Goal: Information Seeking & Learning: Compare options

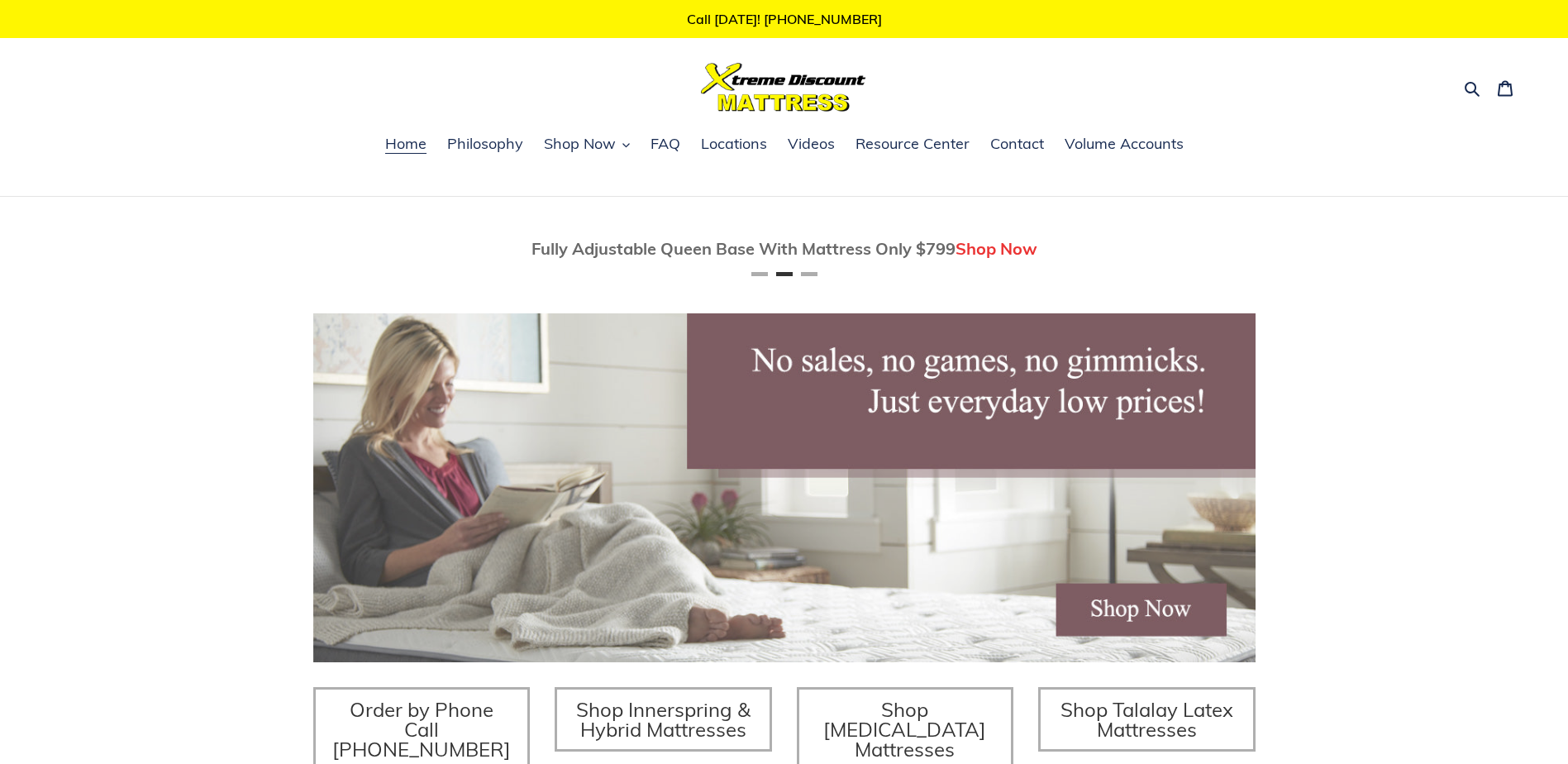
scroll to position [0, 942]
click at [614, 146] on span "Shop Now" at bounding box center [580, 144] width 71 height 20
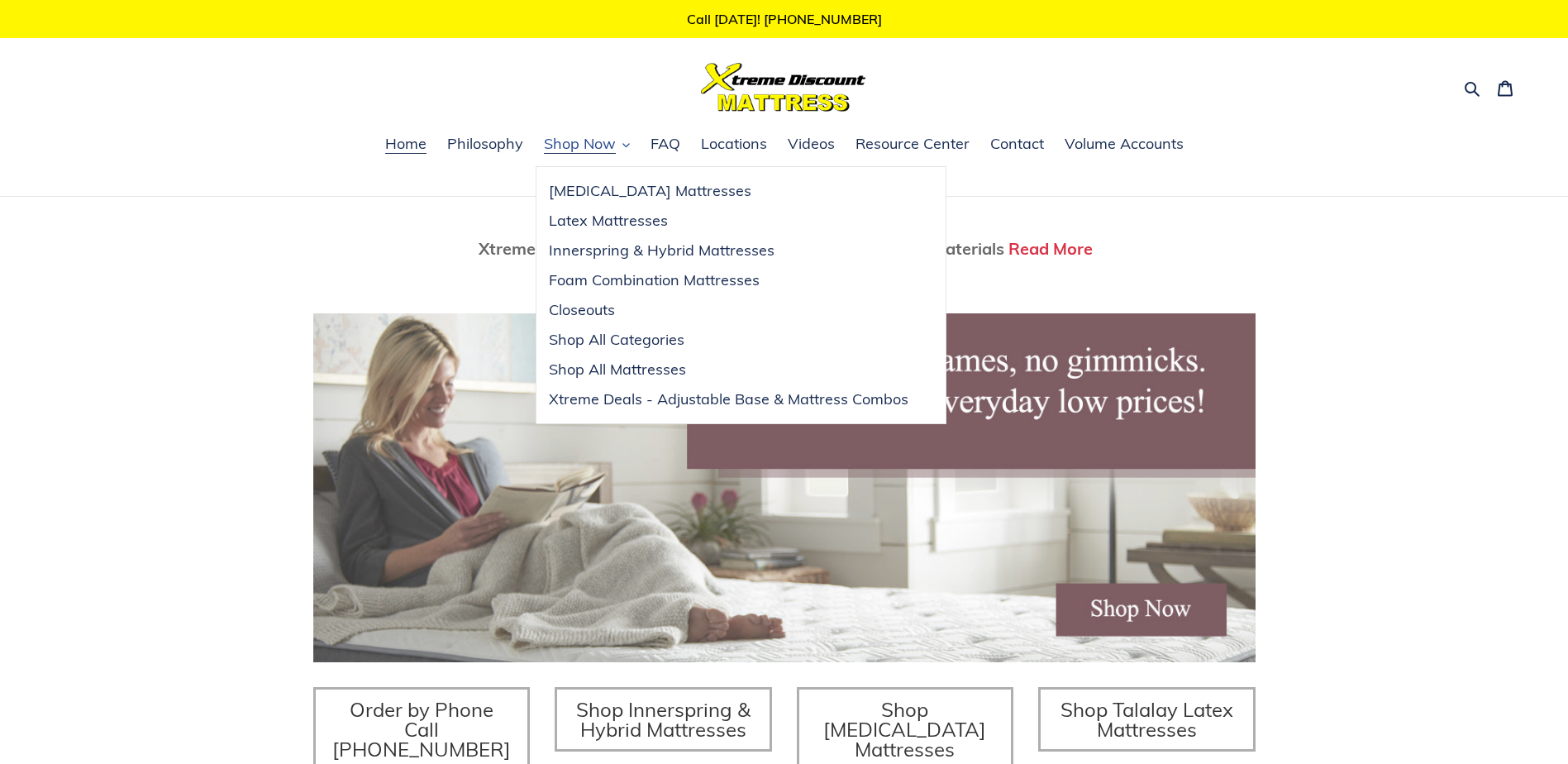
scroll to position [0, 1885]
click at [641, 403] on span "Xtreme Deals - Adjustable Base & Mattress Combos" at bounding box center [729, 399] width 359 height 20
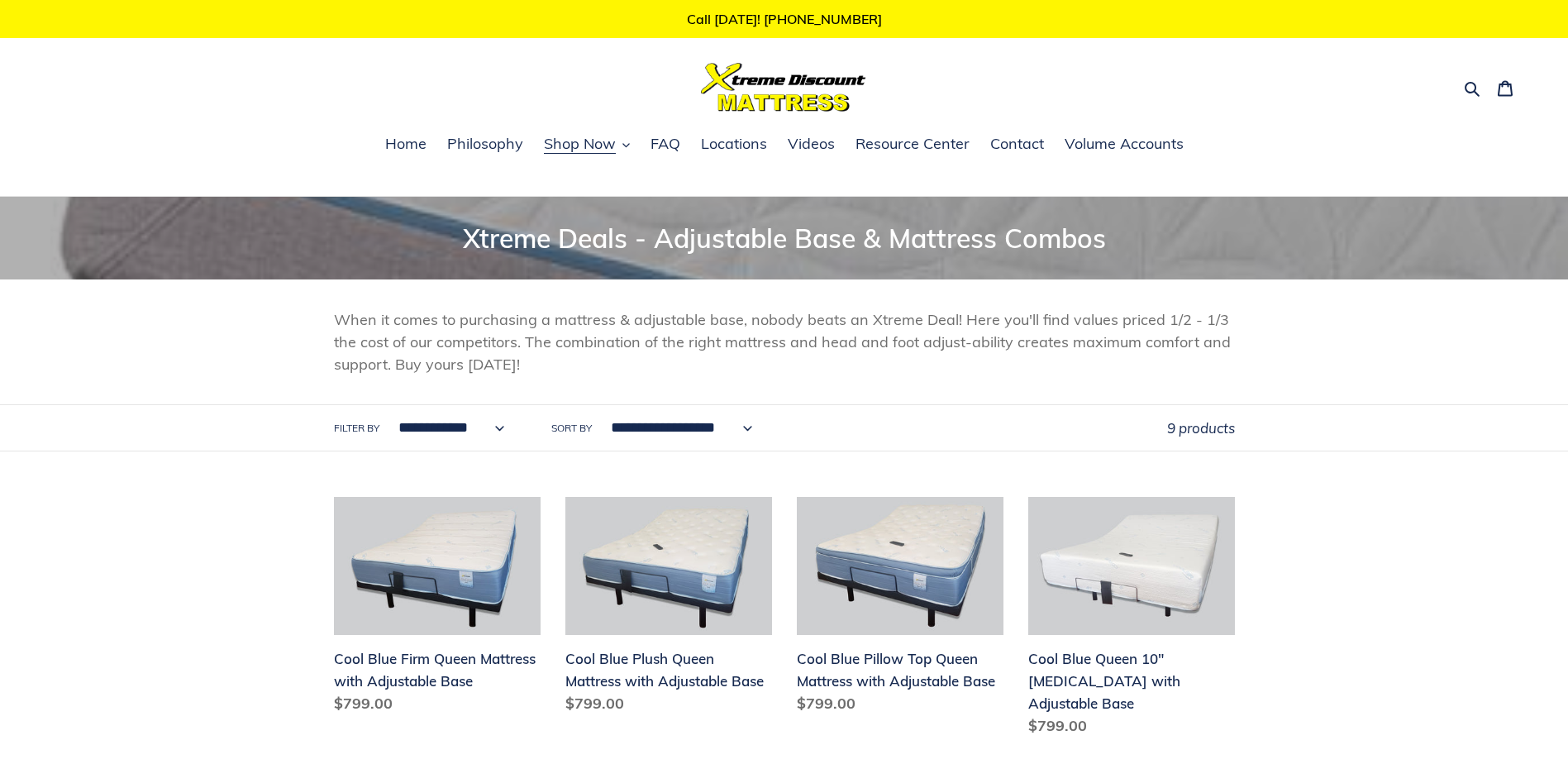
click at [447, 432] on select "**********" at bounding box center [447, 428] width 128 height 46
click at [496, 149] on span "Philosophy" at bounding box center [485, 144] width 76 height 20
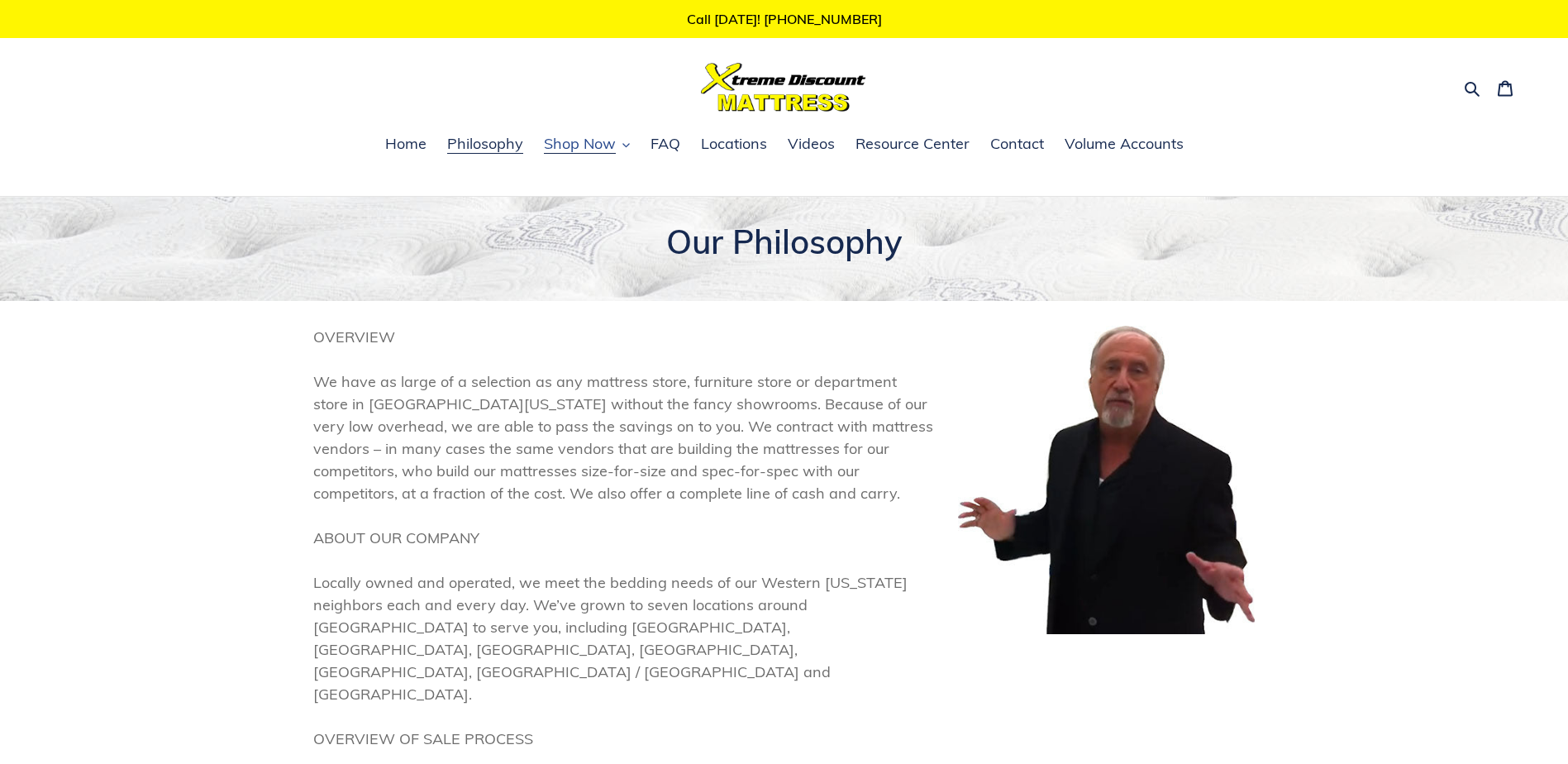
click at [587, 141] on span "Shop Now" at bounding box center [580, 144] width 71 height 20
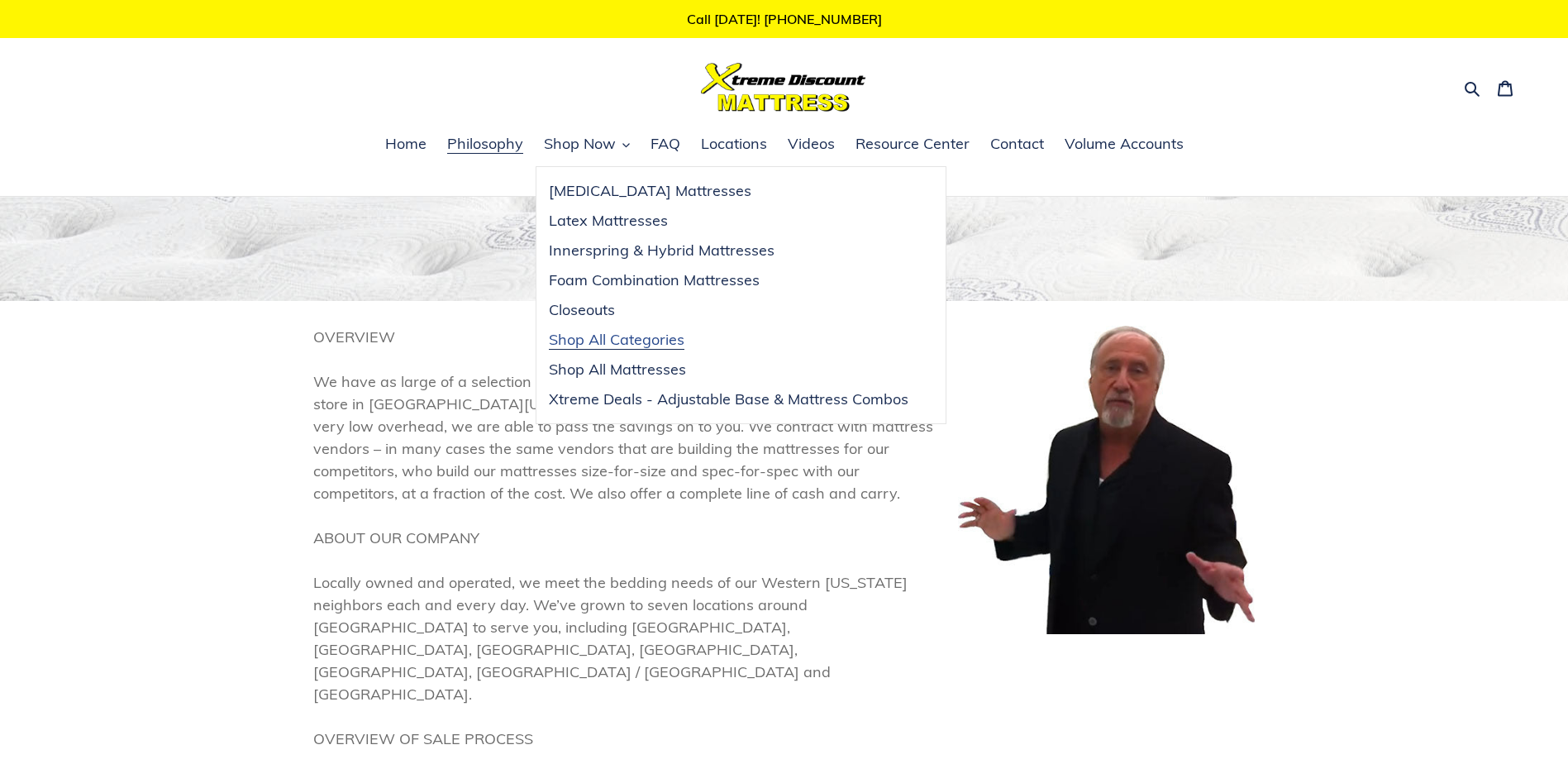
click at [578, 331] on span "Shop All Categories" at bounding box center [617, 340] width 136 height 20
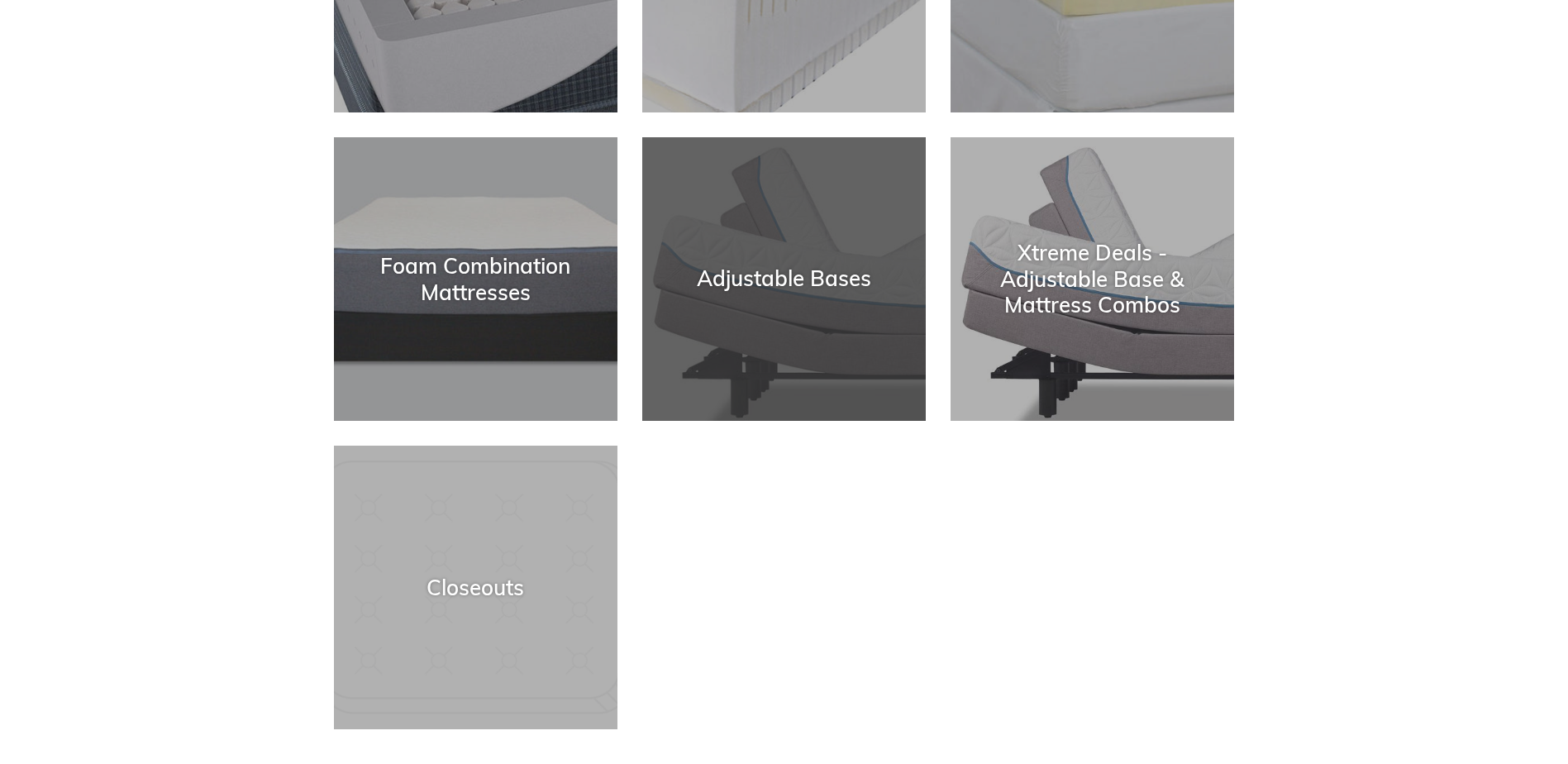
scroll to position [496, 0]
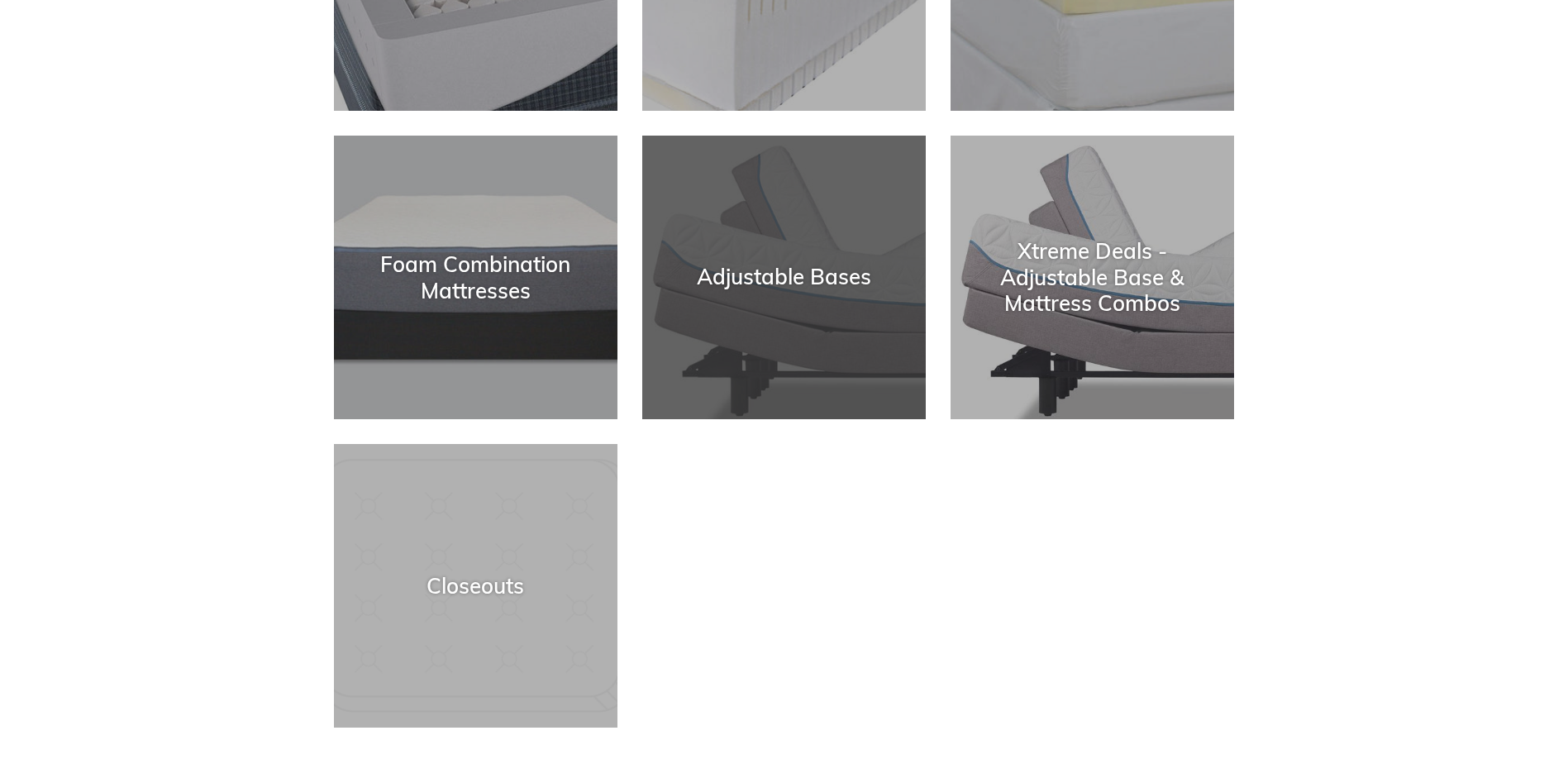
click at [772, 419] on div "Adjustable Bases" at bounding box center [784, 419] width 283 height 0
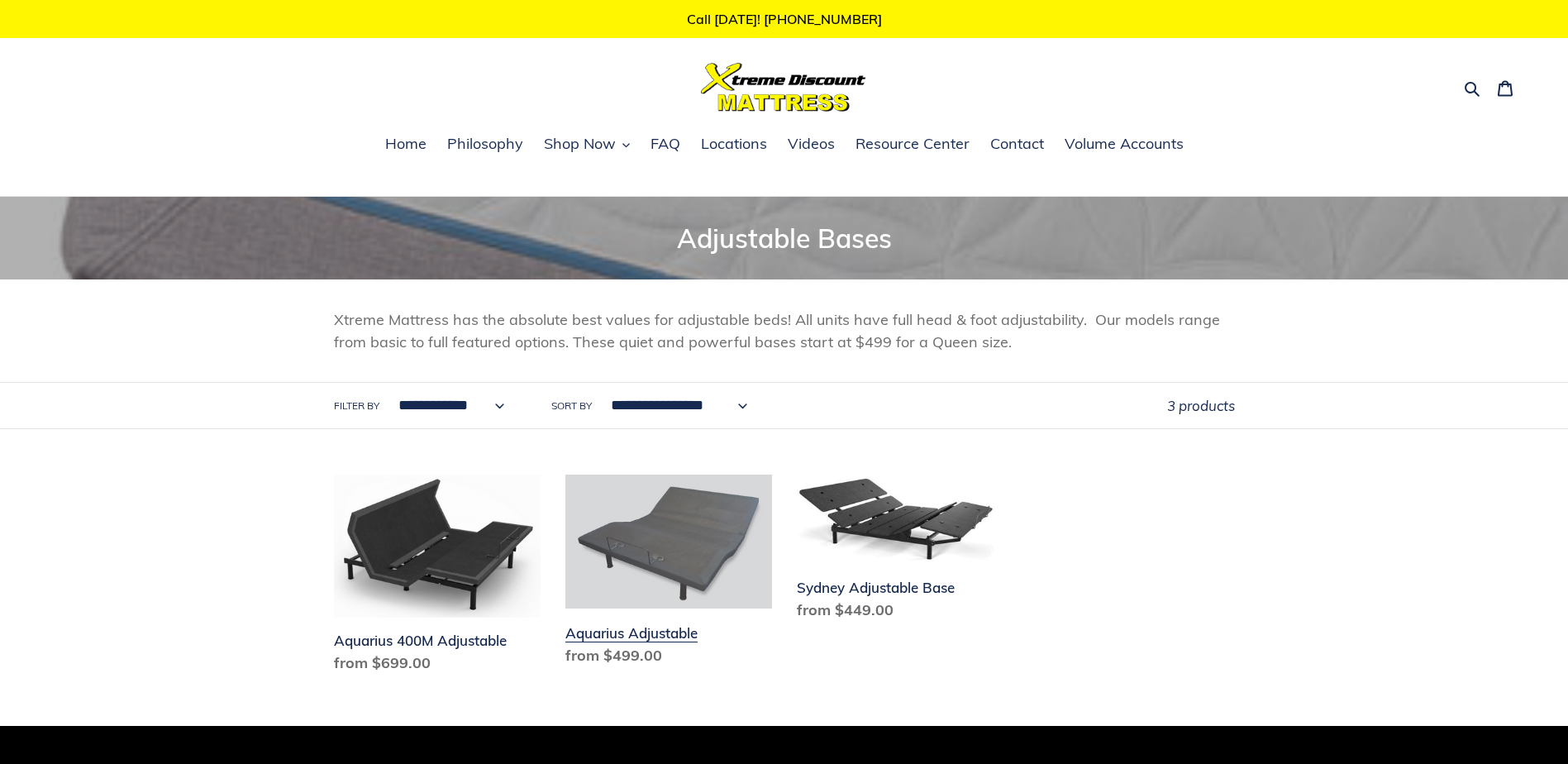
click at [570, 631] on link "Aquarius Adjustable" at bounding box center [668, 573] width 207 height 198
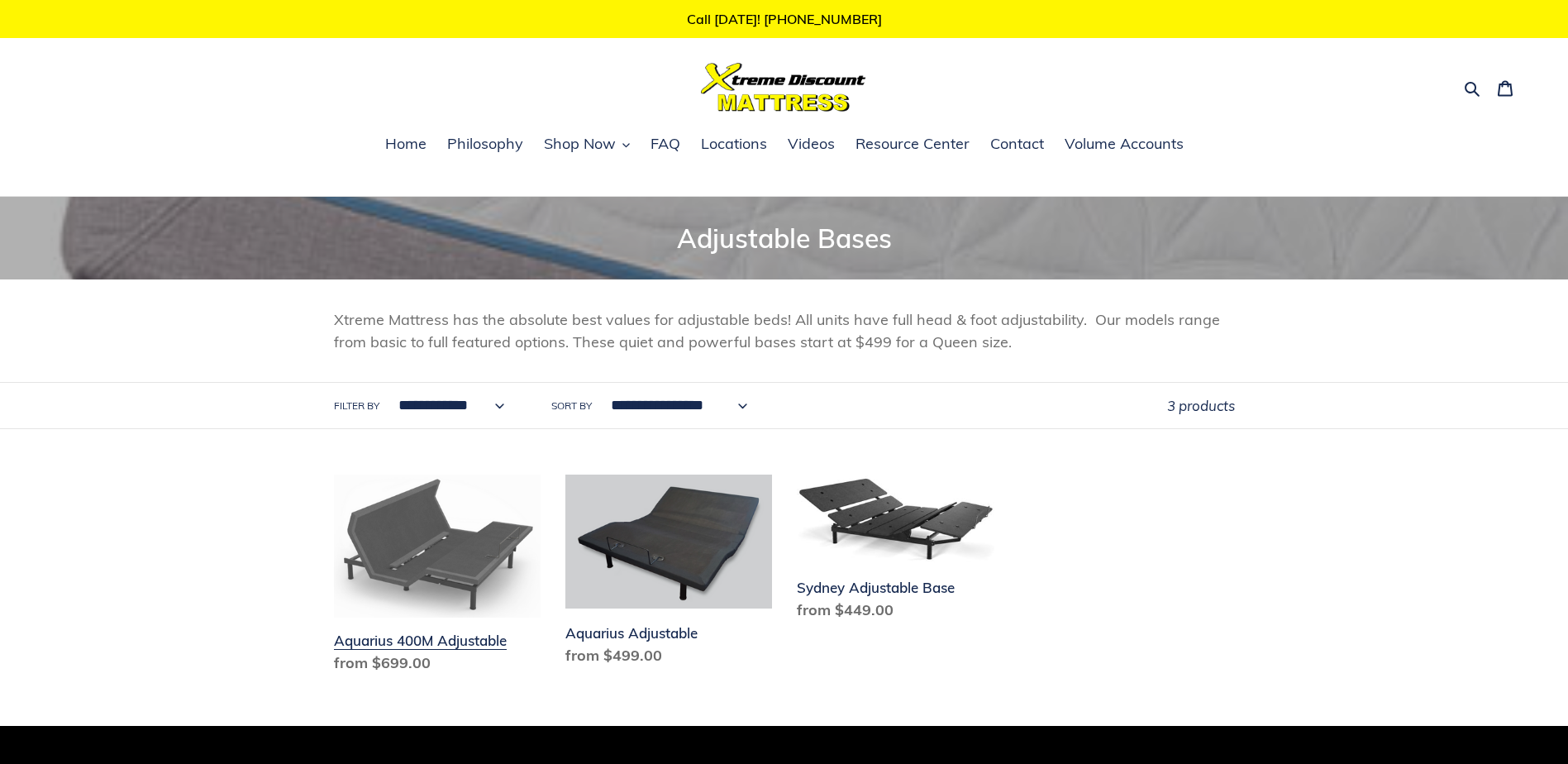
click at [410, 642] on link "Aquarius 400M Adjustable" at bounding box center [437, 577] width 207 height 206
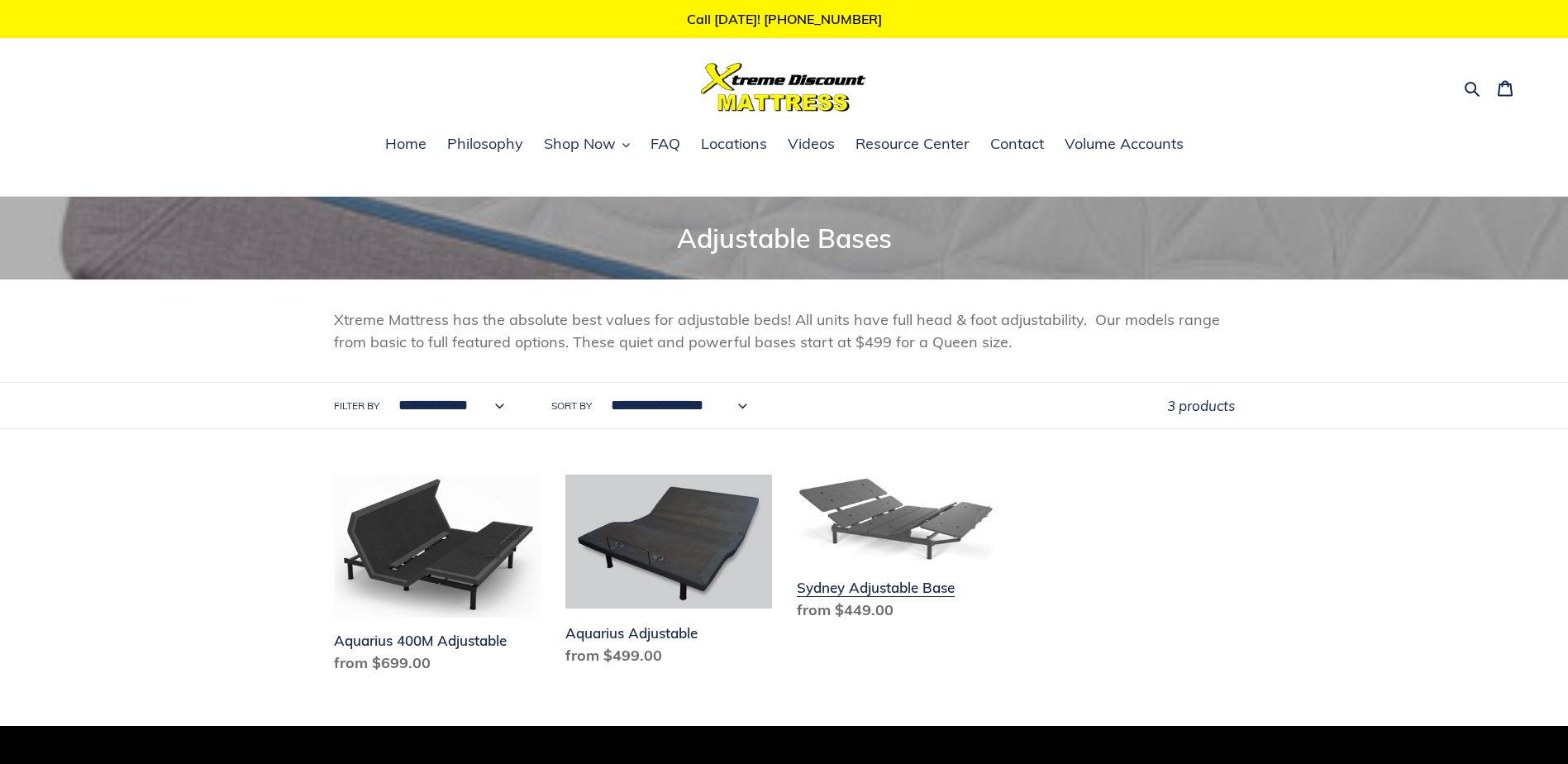
click at [880, 563] on link "Sydney Adjustable Base" at bounding box center [900, 551] width 207 height 153
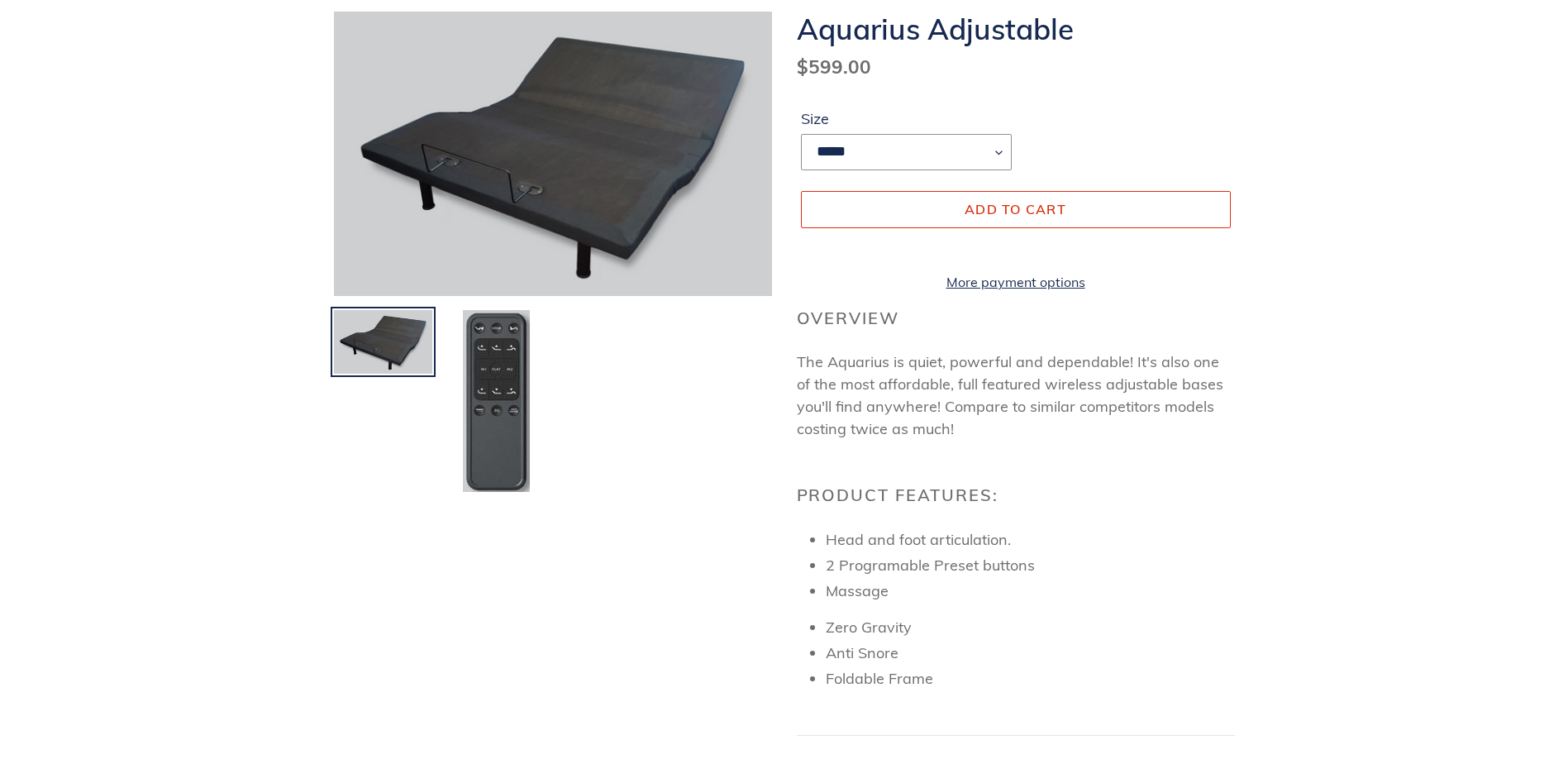
scroll to position [248, 0]
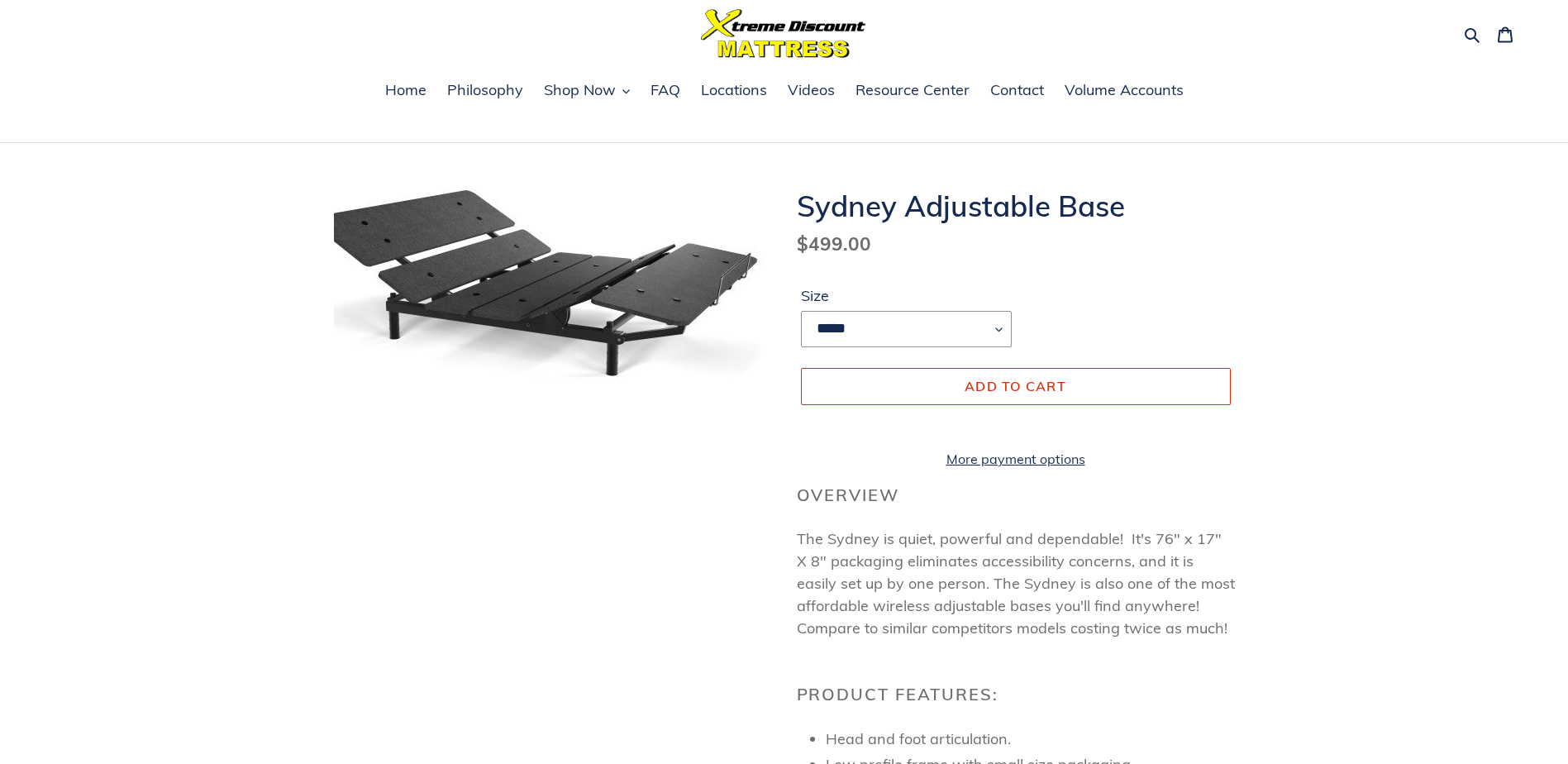
scroll to position [82, 0]
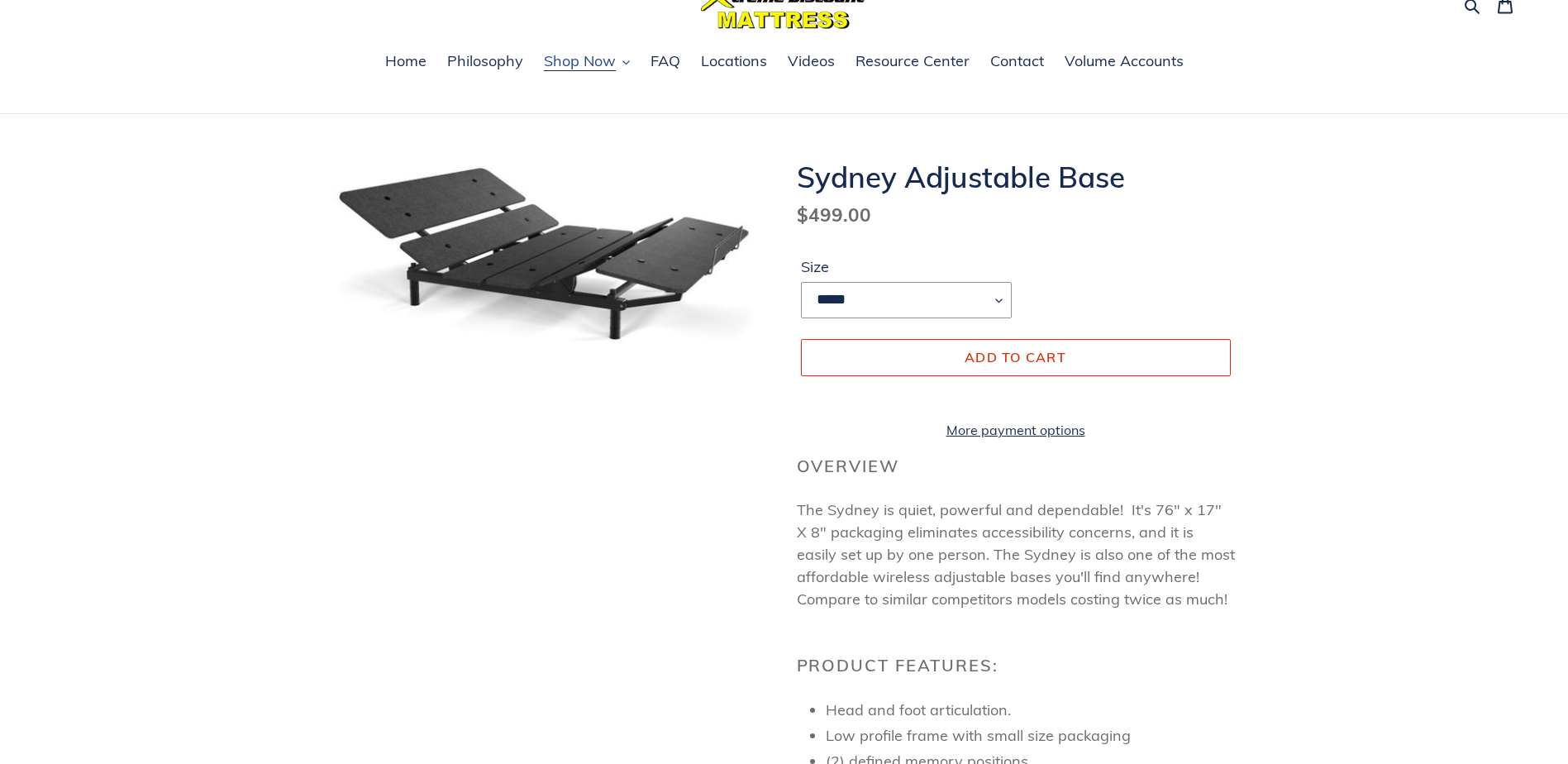
click at [569, 62] on span "Shop Now" at bounding box center [580, 62] width 71 height 20
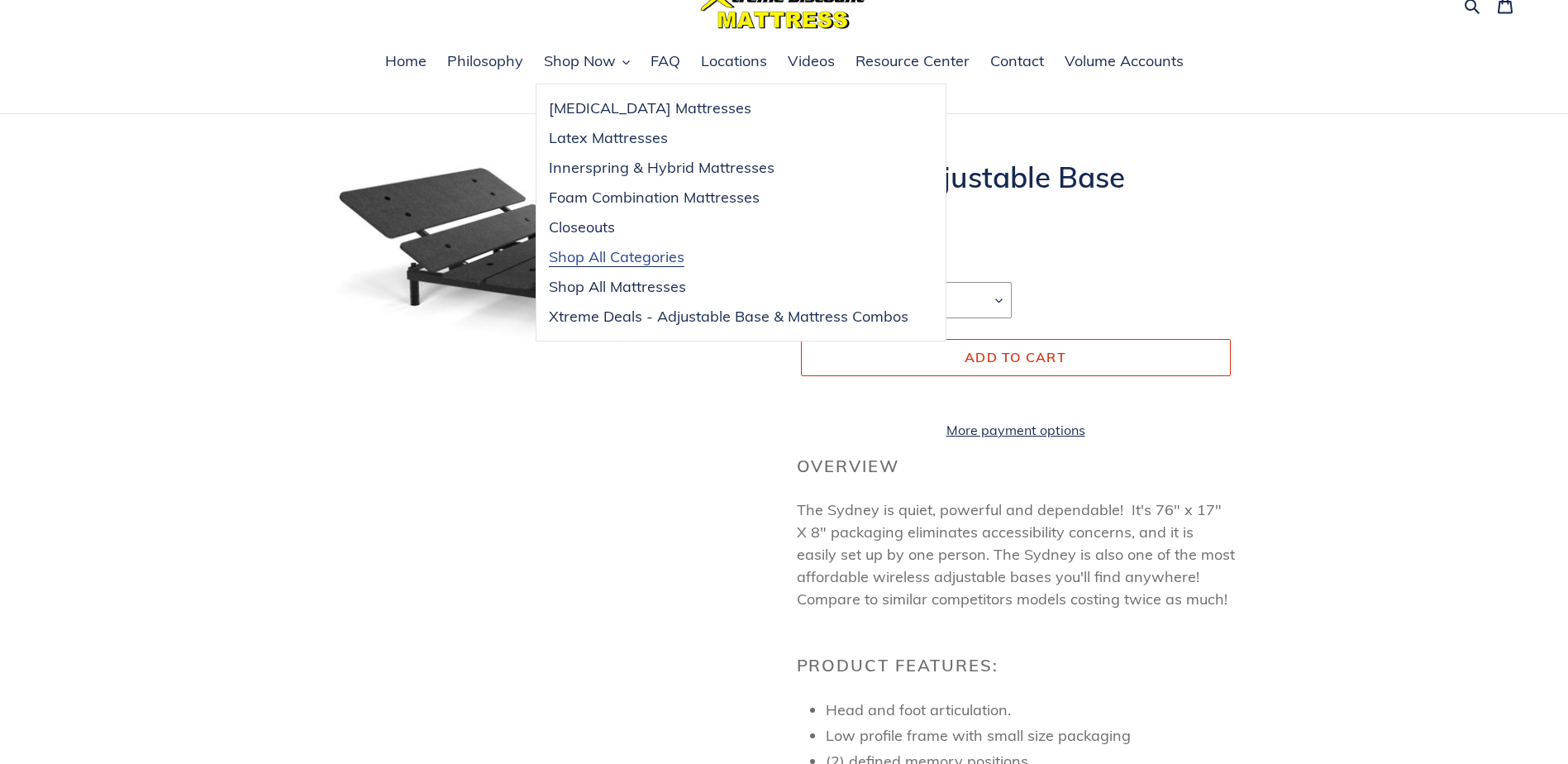
click at [594, 265] on span "Shop All Categories" at bounding box center [617, 257] width 136 height 20
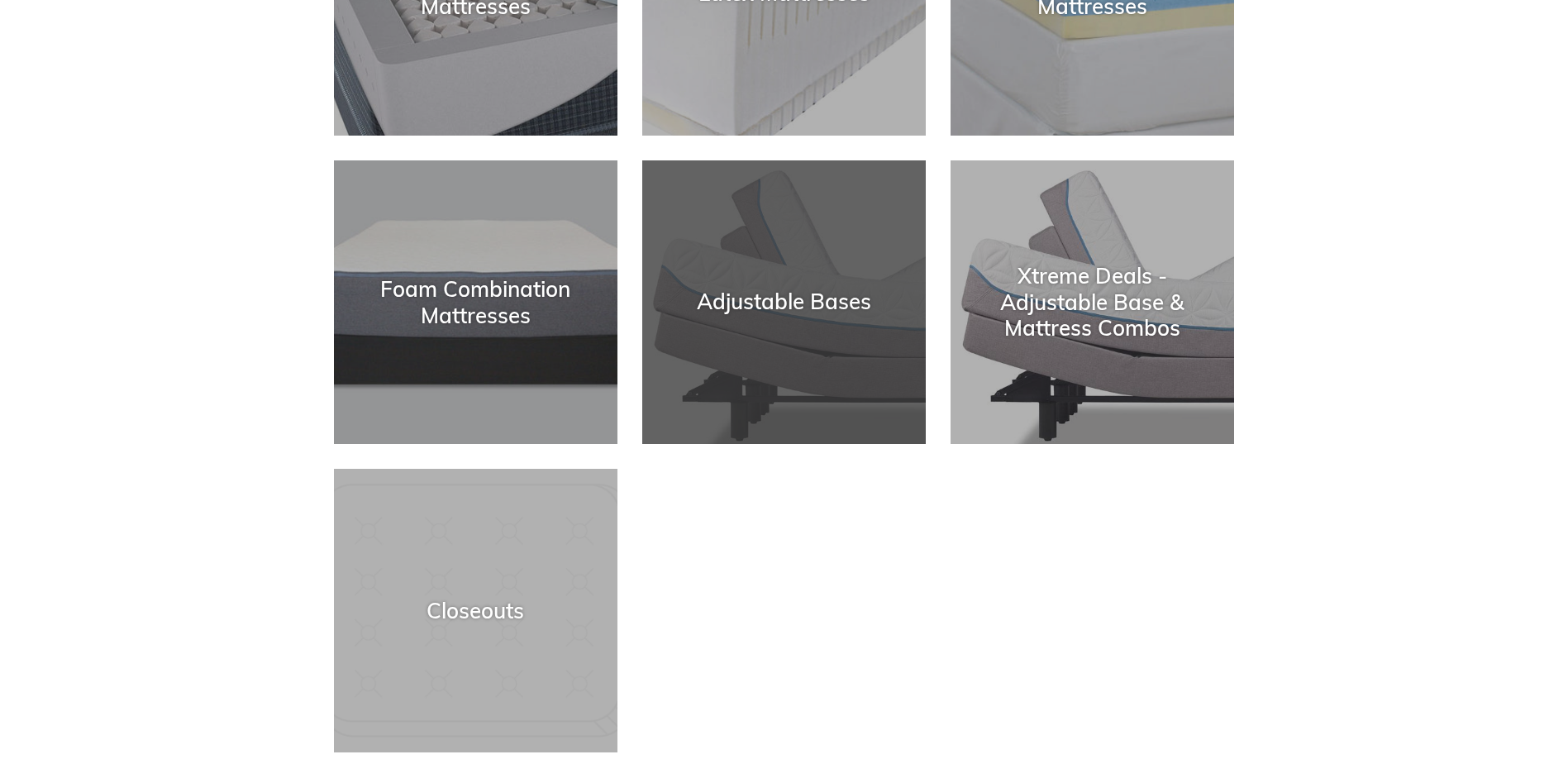
scroll to position [413, 0]
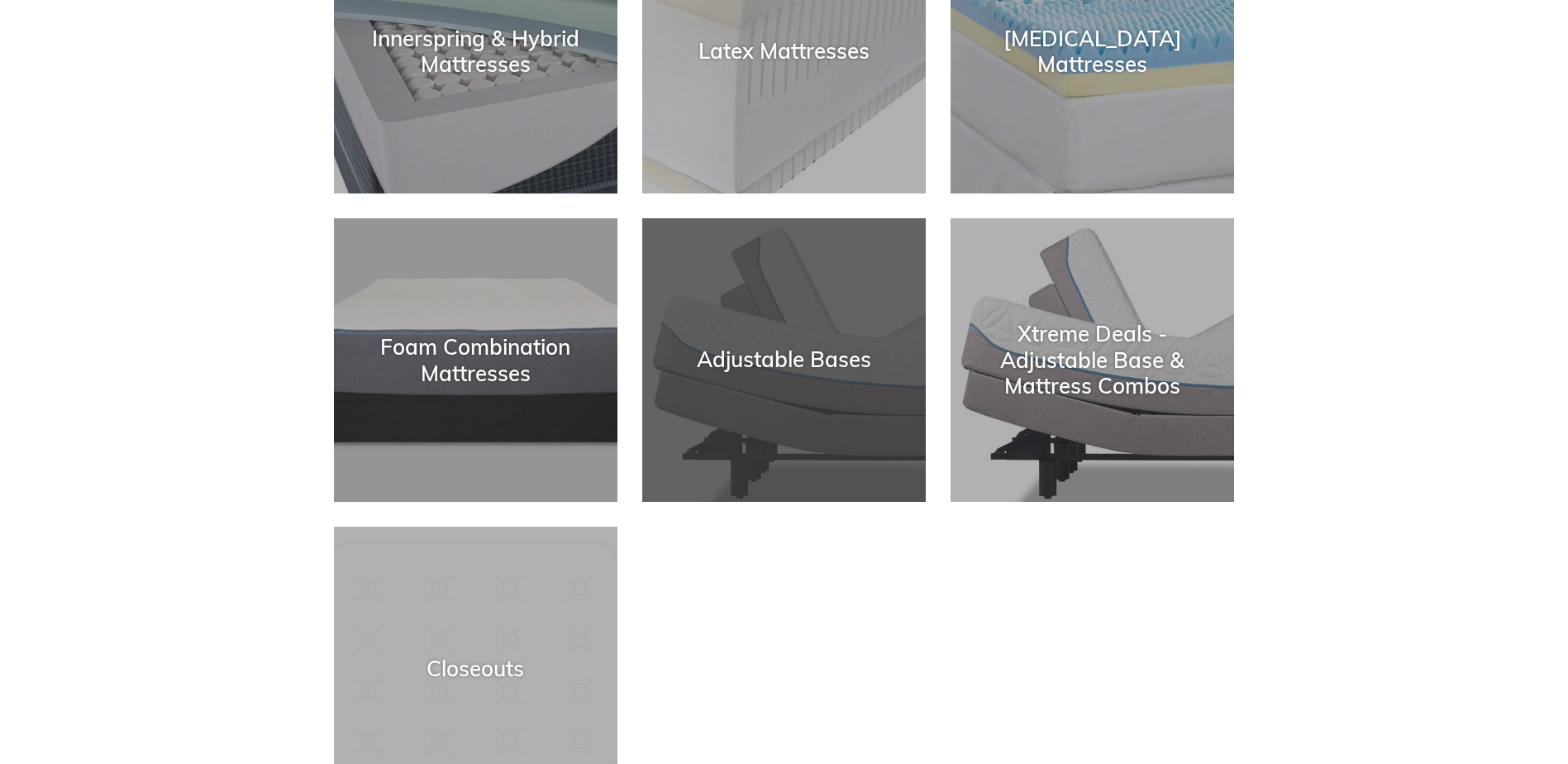
click at [825, 502] on div "Adjustable Bases" at bounding box center [784, 502] width 283 height 0
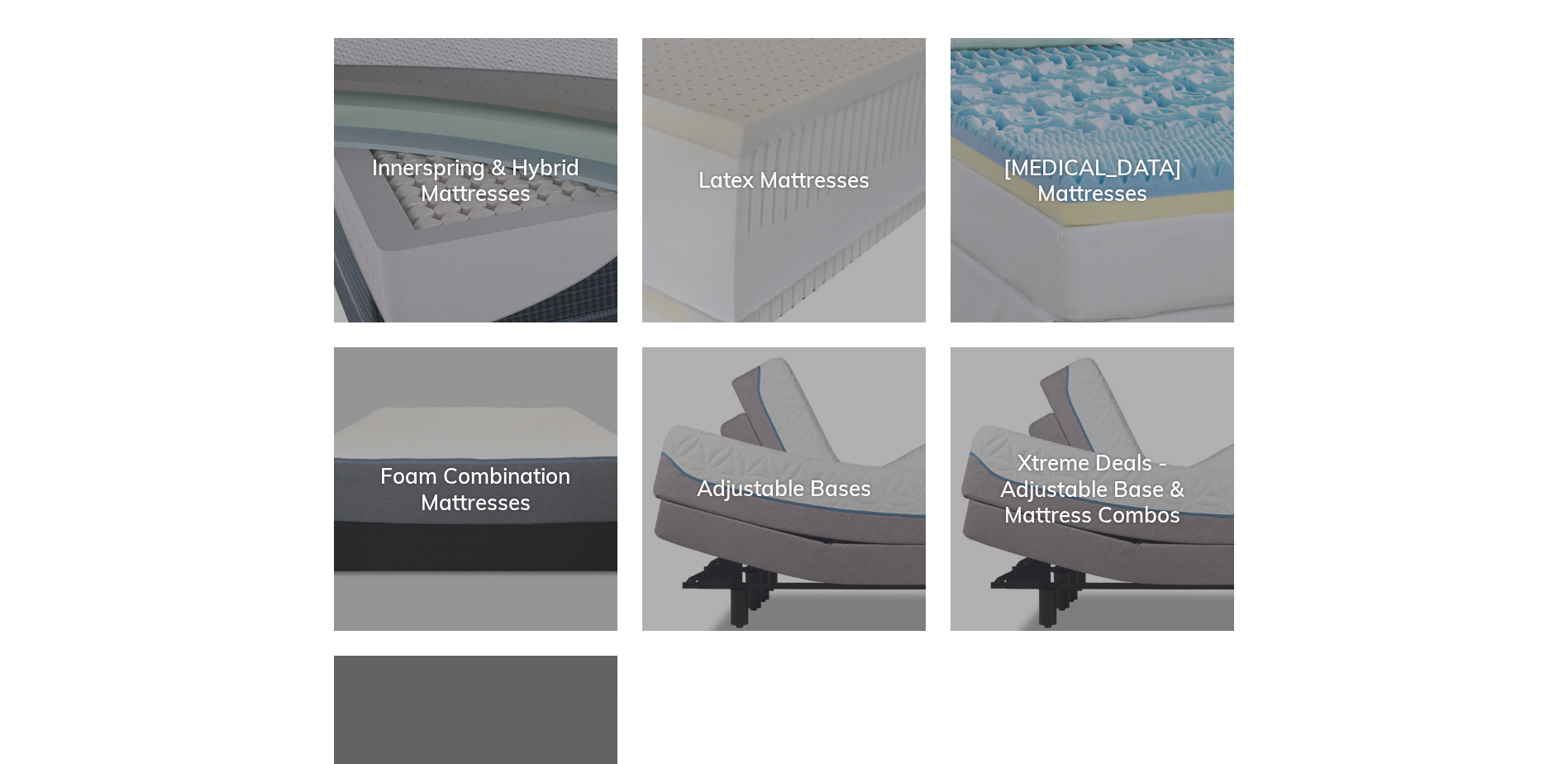
scroll to position [744, 0]
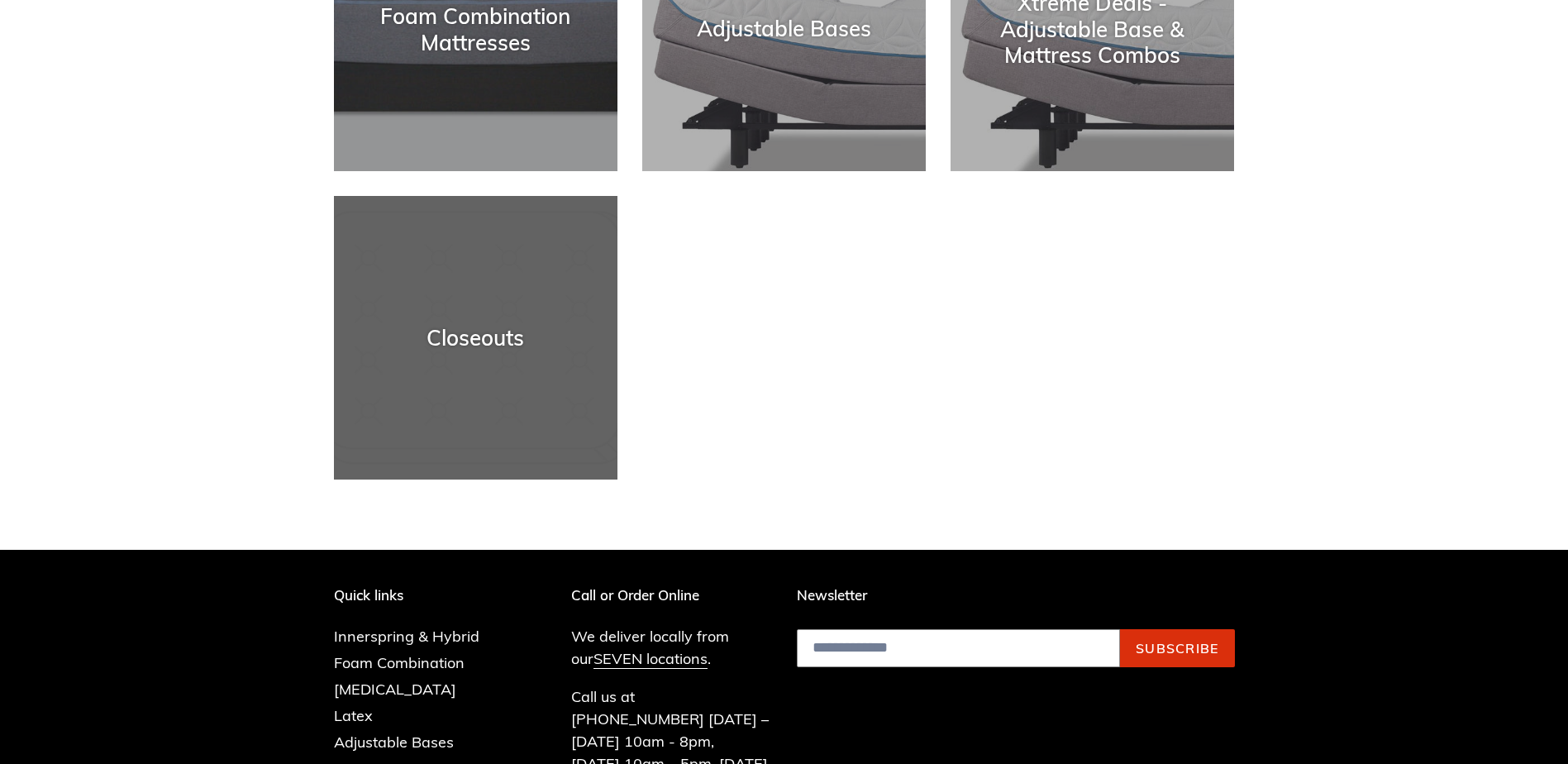
click at [461, 480] on div "Closeouts" at bounding box center [475, 480] width 283 height 0
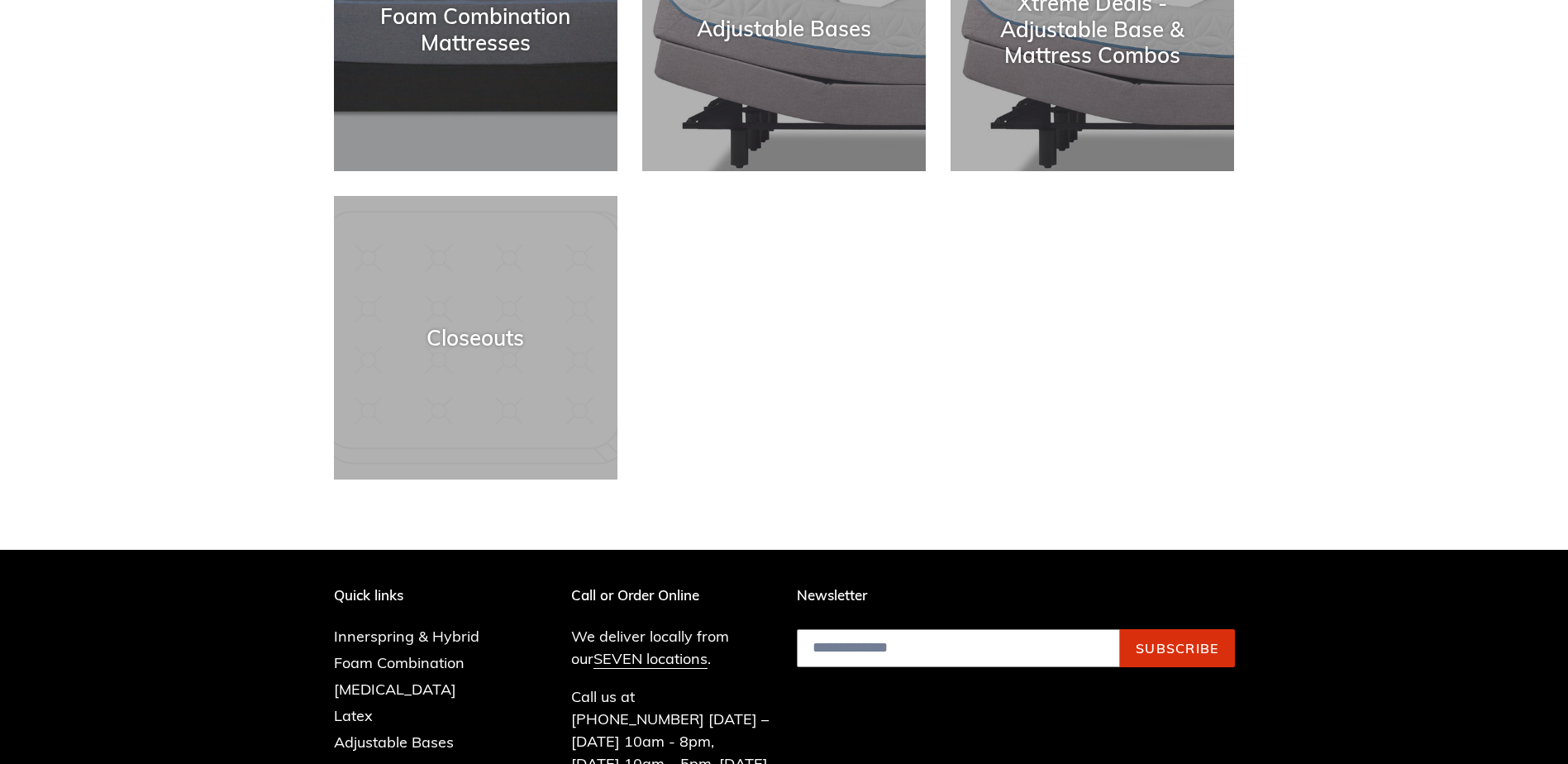
click at [942, 296] on ul "Innerspring & Hybrid Mattresses Latex Mattresses Memory Foam Mattresses Foam Co…" at bounding box center [772, 42] width 926 height 926
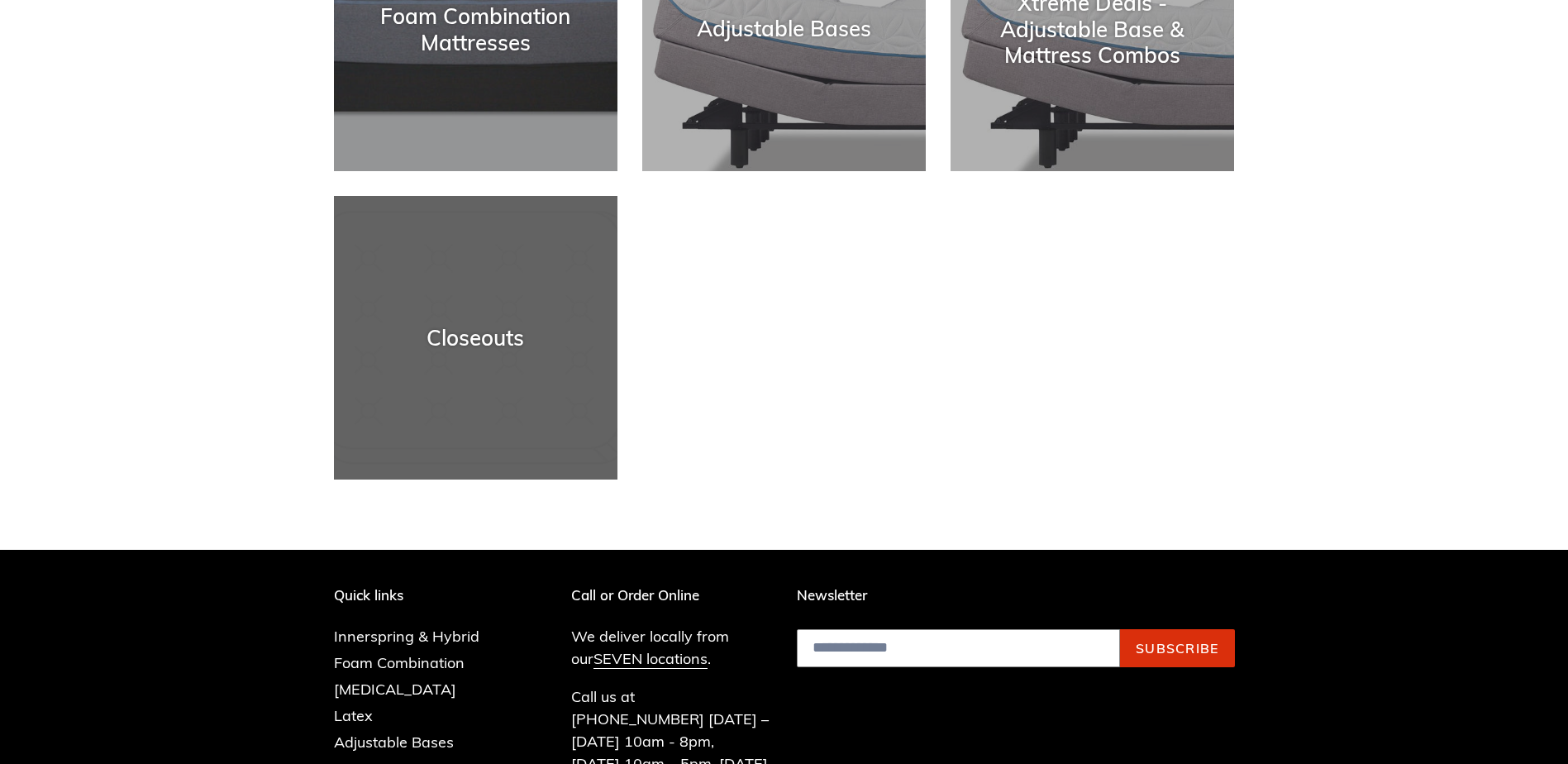
click at [430, 325] on div "Closeouts" at bounding box center [475, 338] width 283 height 26
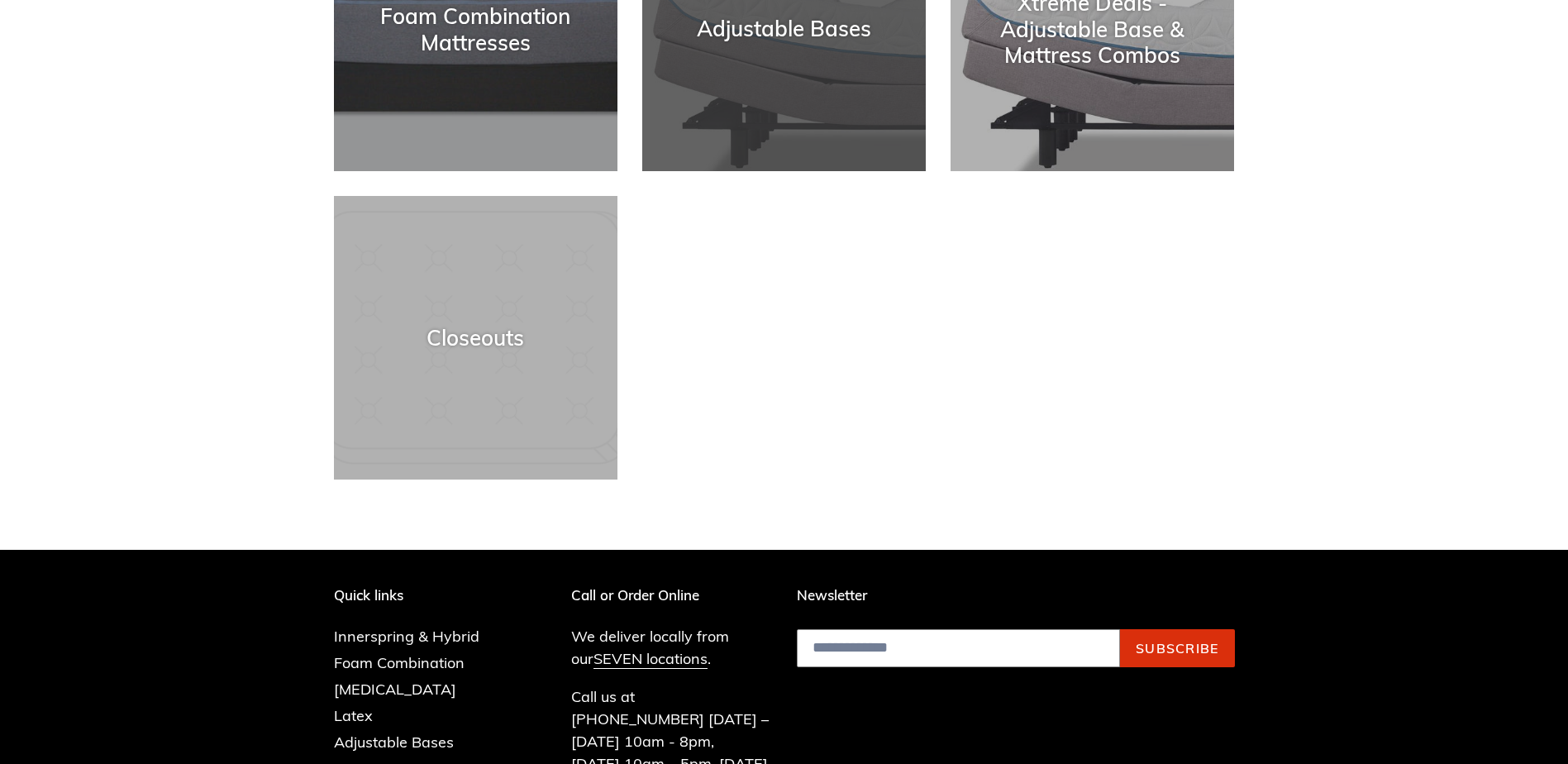
click at [775, 40] on div "Adjustable Bases" at bounding box center [784, 30] width 283 height 26
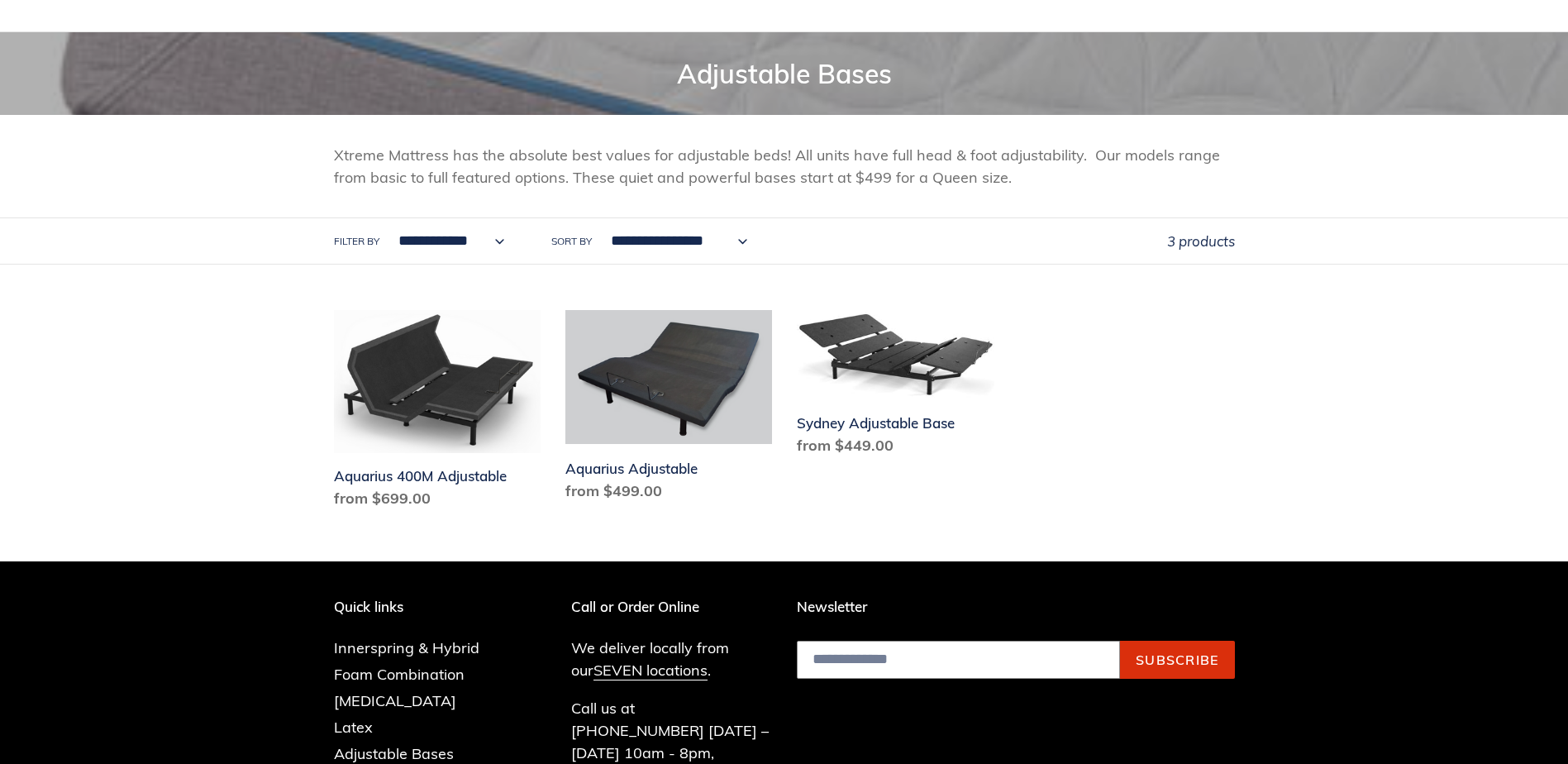
scroll to position [165, 0]
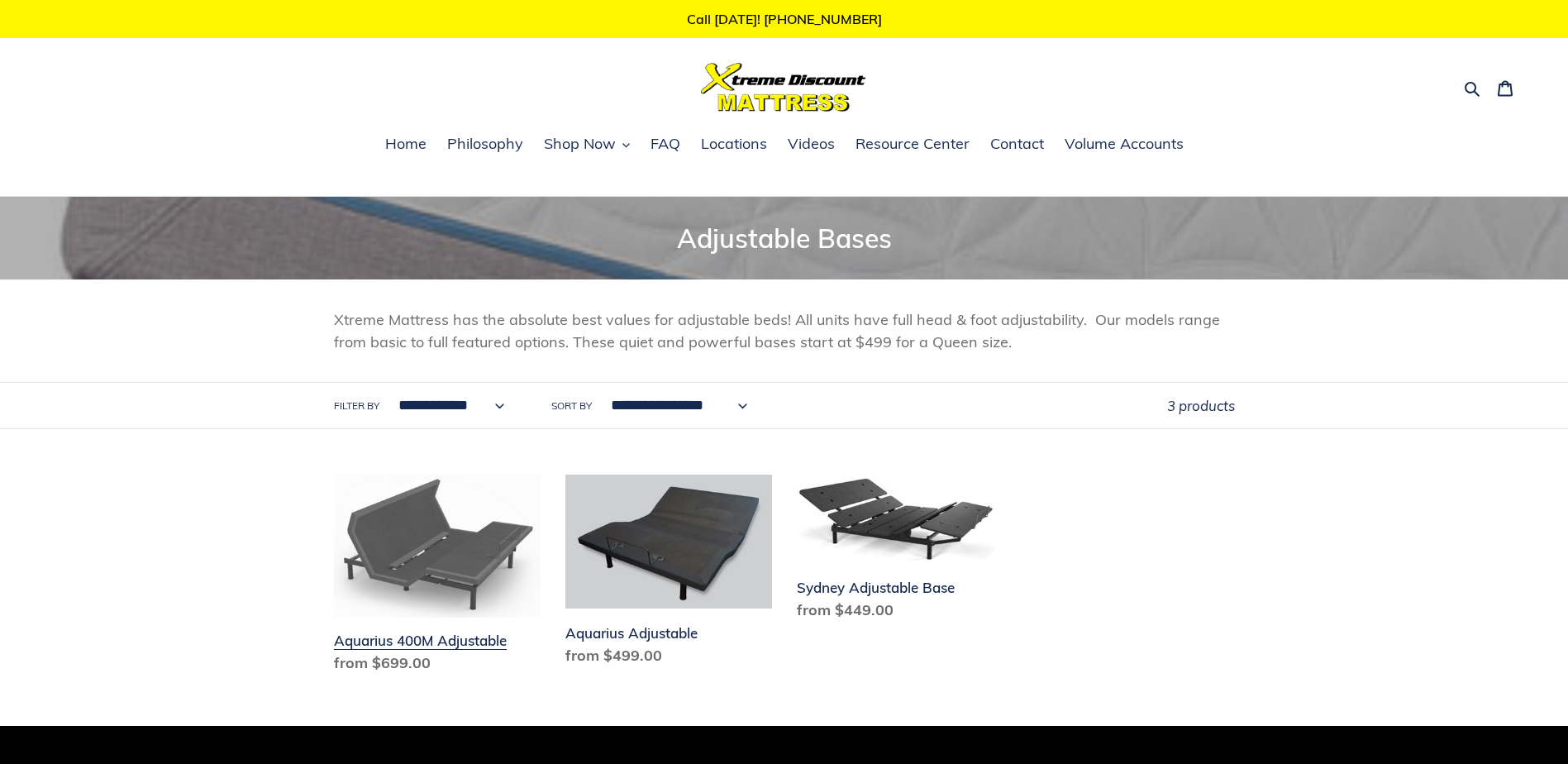
click at [421, 582] on link "Aquarius 400M Adjustable" at bounding box center [437, 577] width 207 height 206
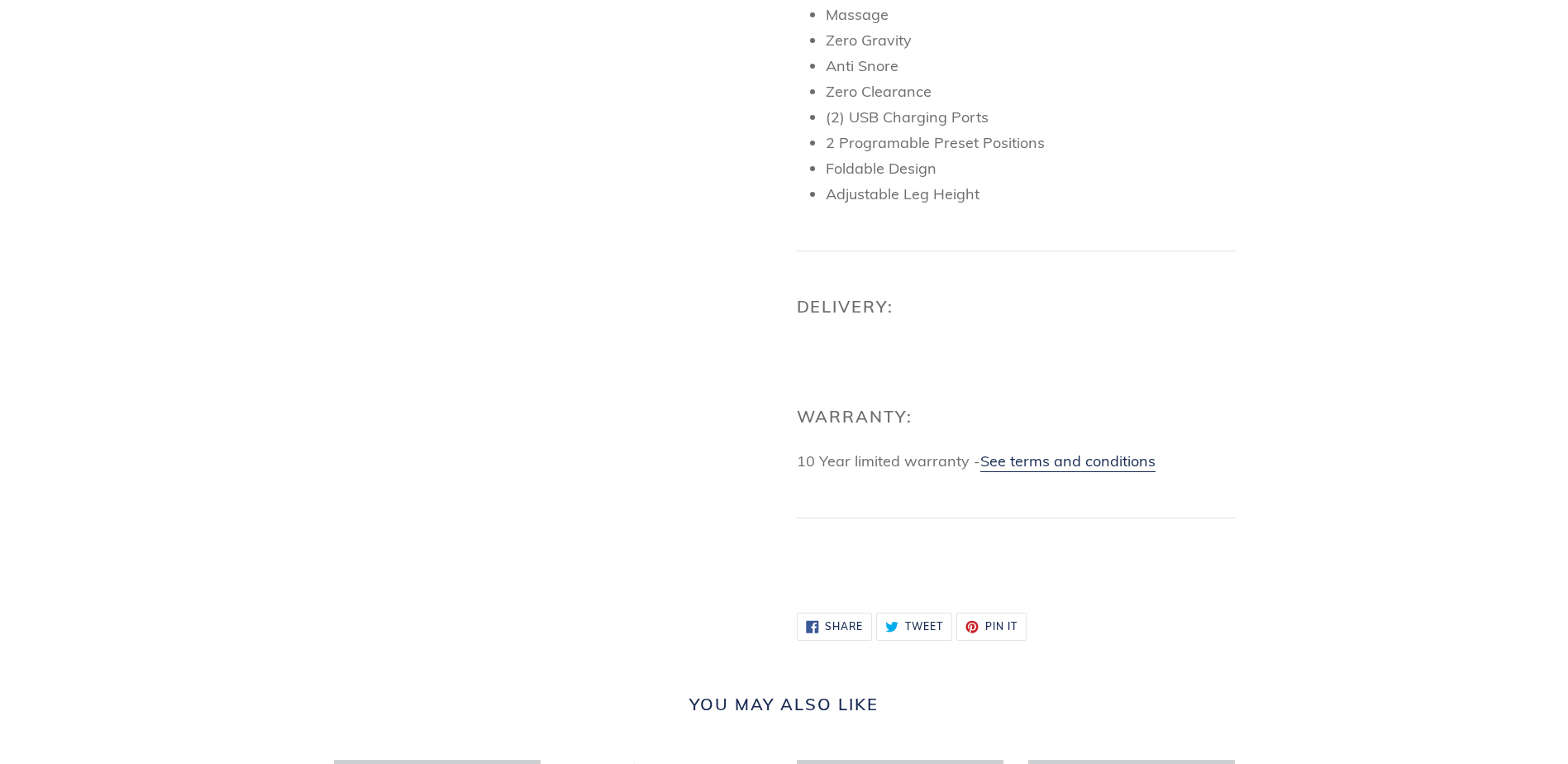
scroll to position [910, 0]
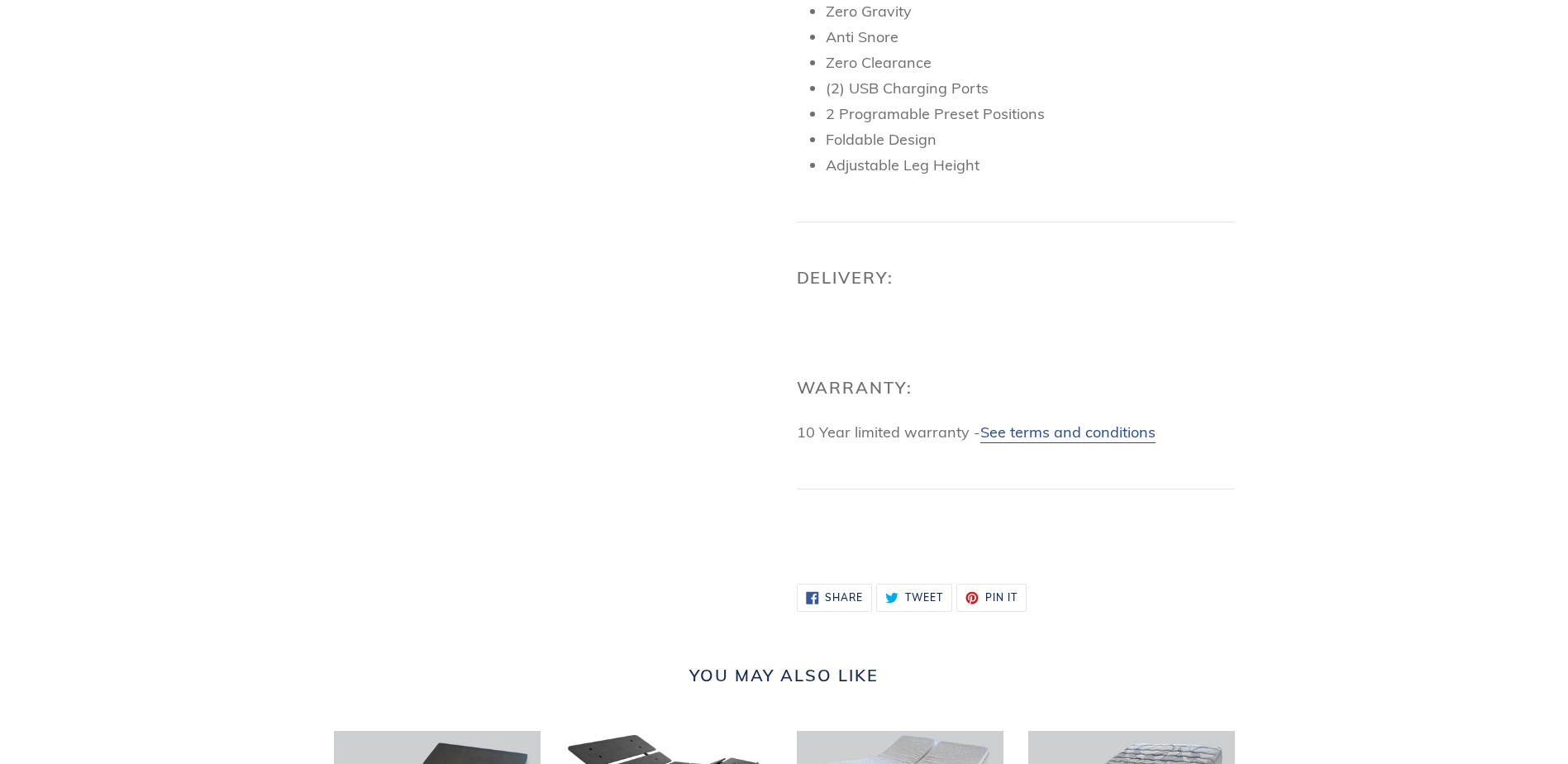
click at [1024, 443] on link "See terms and conditions" at bounding box center [1068, 432] width 175 height 21
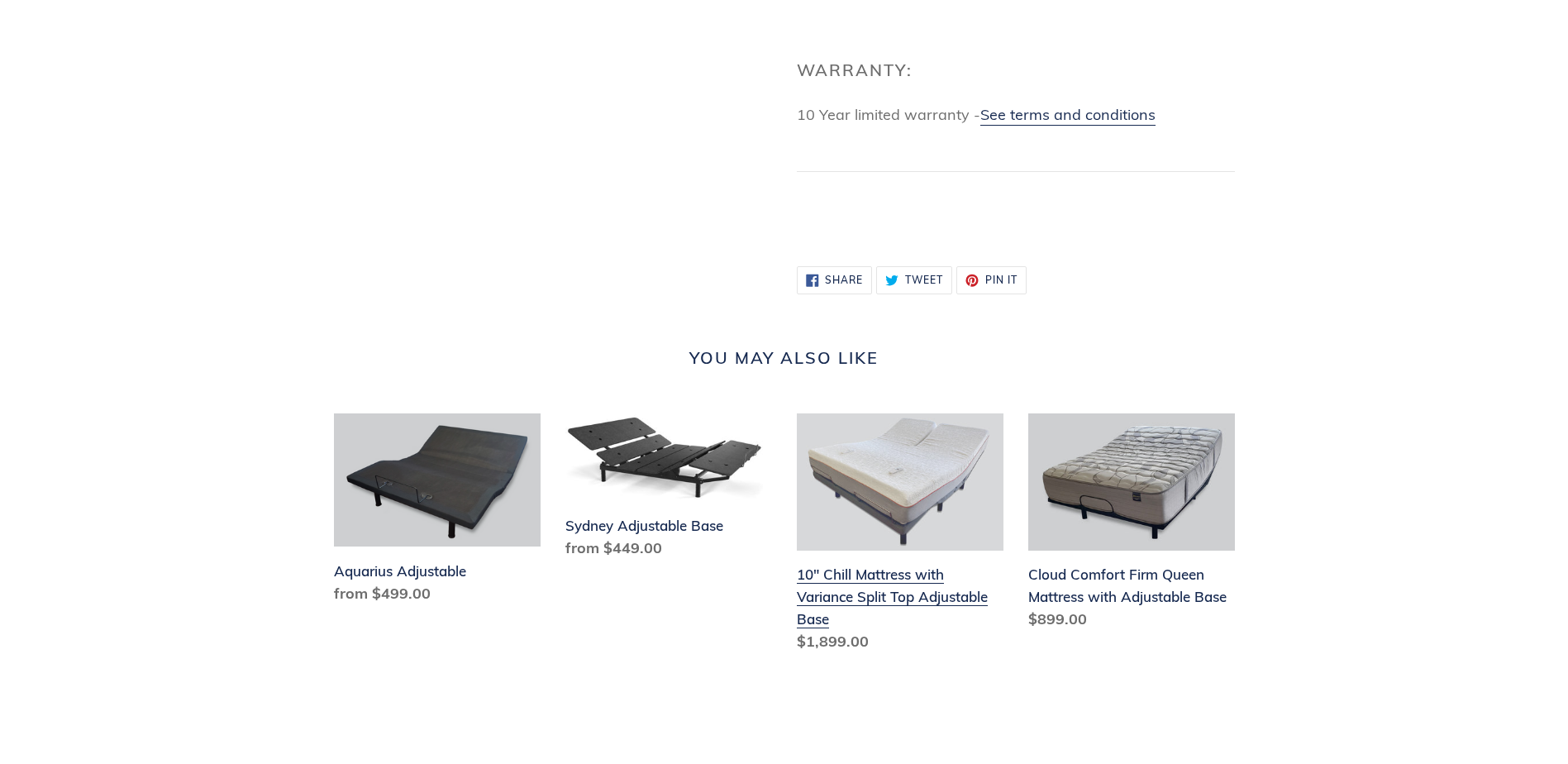
scroll to position [1256, 0]
